Goal: Information Seeking & Learning: Learn about a topic

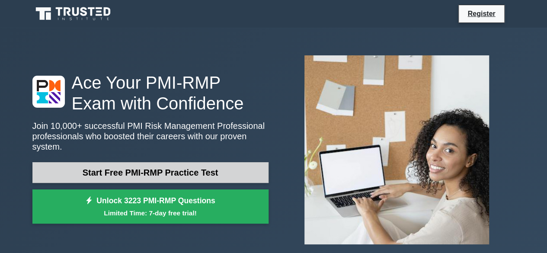
click at [196, 171] on link "Start Free PMI-RMP Practice Test" at bounding box center [150, 172] width 236 height 21
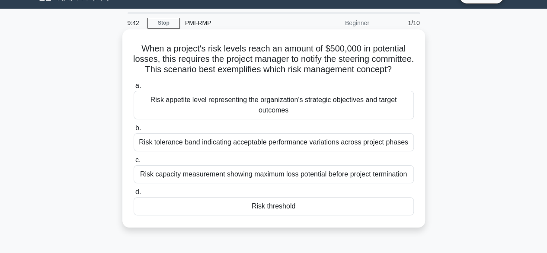
scroll to position [20, 0]
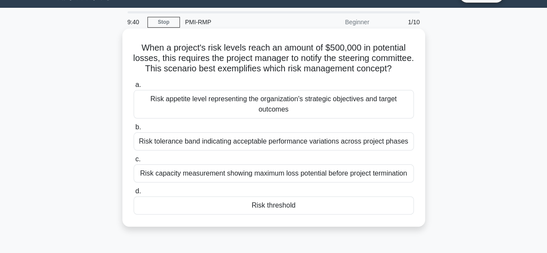
click at [212, 215] on div "Risk threshold" at bounding box center [274, 205] width 280 height 18
click at [134, 194] on input "d. Risk threshold" at bounding box center [134, 192] width 0 height 6
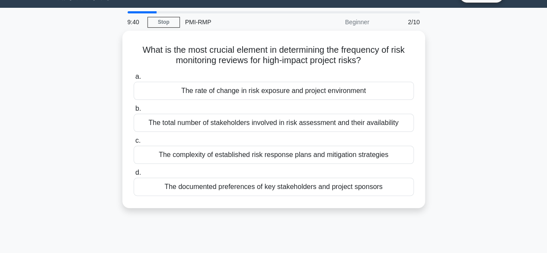
scroll to position [0, 0]
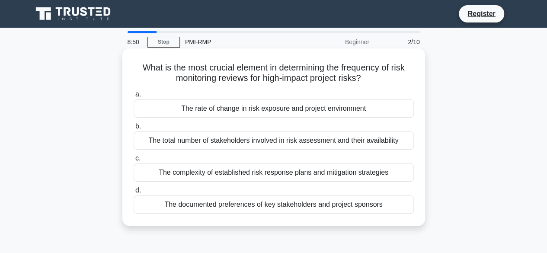
click at [191, 103] on div "The rate of change in risk exposure and project environment" at bounding box center [274, 108] width 280 height 18
click at [134, 97] on input "a. The rate of change in risk exposure and project environment" at bounding box center [134, 95] width 0 height 6
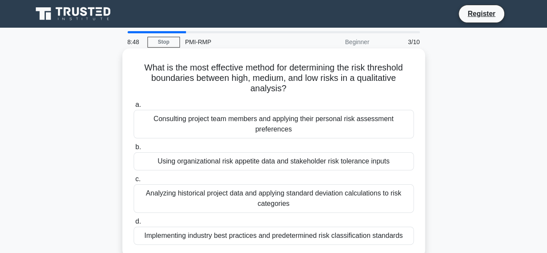
click at [182, 162] on div "Using organizational risk appetite data and stakeholder risk tolerance inputs" at bounding box center [274, 161] width 280 height 18
click at [134, 150] on input "b. Using organizational risk appetite data and stakeholder risk tolerance inputs" at bounding box center [134, 147] width 0 height 6
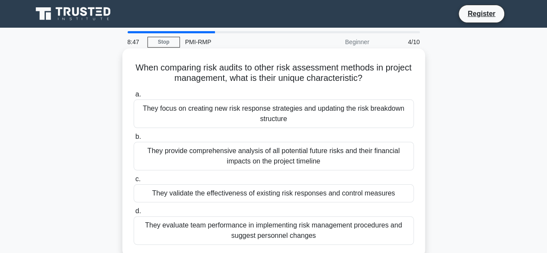
click at [186, 195] on div "They validate the effectiveness of existing risk responses and control measures" at bounding box center [274, 193] width 280 height 18
click at [134, 182] on input "c. They validate the effectiveness of existing risk responses and control measu…" at bounding box center [134, 179] width 0 height 6
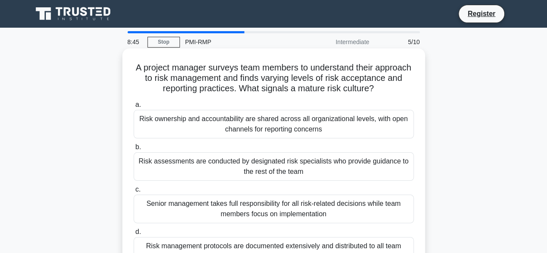
click at [189, 137] on div "Risk ownership and accountability are shared across all organizational levels, …" at bounding box center [274, 124] width 280 height 29
click at [134, 108] on input "a. Risk ownership and accountability are shared across all organizational level…" at bounding box center [134, 105] width 0 height 6
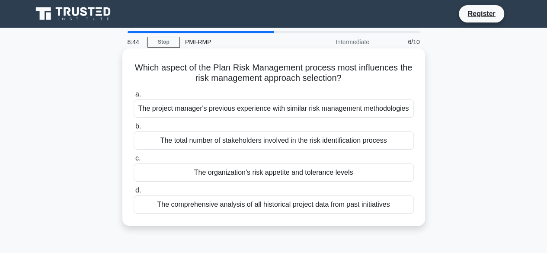
click at [189, 204] on div "The comprehensive analysis of all historical project data from past initiatives" at bounding box center [274, 205] width 280 height 18
click at [134, 193] on input "d. The comprehensive analysis of all historical project data from past initiati…" at bounding box center [134, 191] width 0 height 6
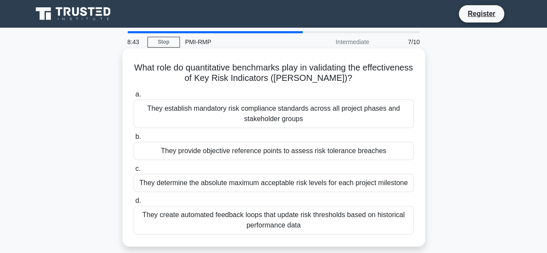
click at [191, 178] on div "They determine the absolute maximum acceptable risk levels for each project mil…" at bounding box center [274, 183] width 280 height 18
click at [134, 172] on input "c. They determine the absolute maximum acceptable risk levels for each project …" at bounding box center [134, 169] width 0 height 6
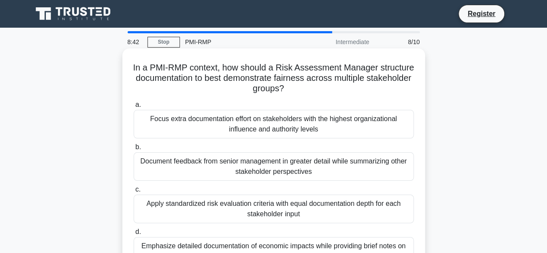
click at [192, 158] on div "Document feedback from senior management in greater detail while summarizing ot…" at bounding box center [274, 166] width 280 height 29
click at [134, 150] on input "b. Document feedback from senior management in greater detail while summarizing…" at bounding box center [134, 147] width 0 height 6
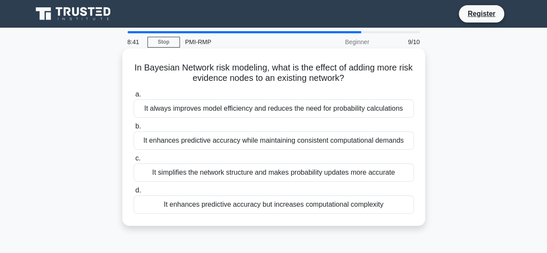
click at [192, 207] on div "It enhances predictive accuracy but increases computational complexity" at bounding box center [274, 205] width 280 height 18
click at [134, 193] on input "d. It enhances predictive accuracy but increases computational complexity" at bounding box center [134, 191] width 0 height 6
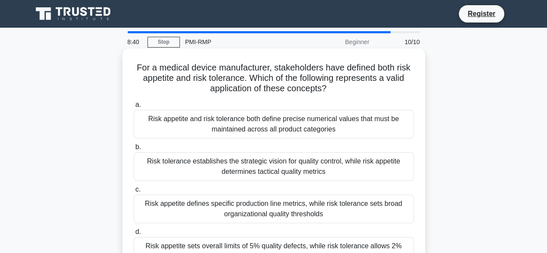
click at [192, 128] on div "Risk appetite and risk tolerance both define precise numerical values that must…" at bounding box center [274, 124] width 280 height 29
click at [134, 108] on input "a. Risk appetite and risk tolerance both define precise numerical values that m…" at bounding box center [134, 105] width 0 height 6
